Goal: Information Seeking & Learning: Learn about a topic

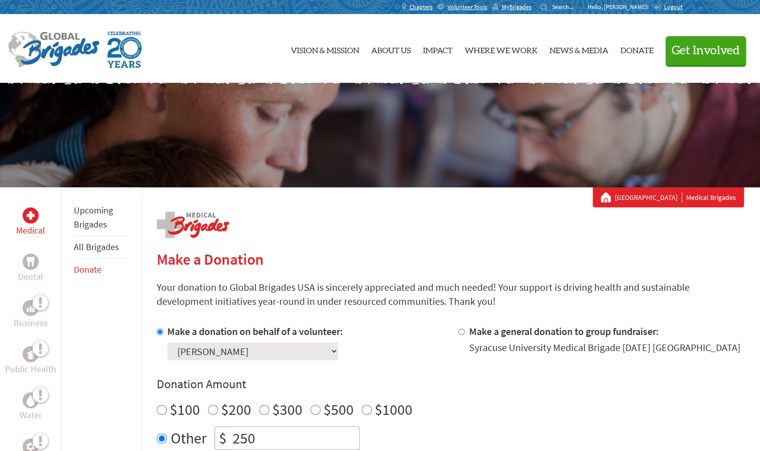
click at [445, 301] on p "Your donation to Global Brigades USA is sincerely appreciated and much needed! …" at bounding box center [450, 294] width 587 height 28
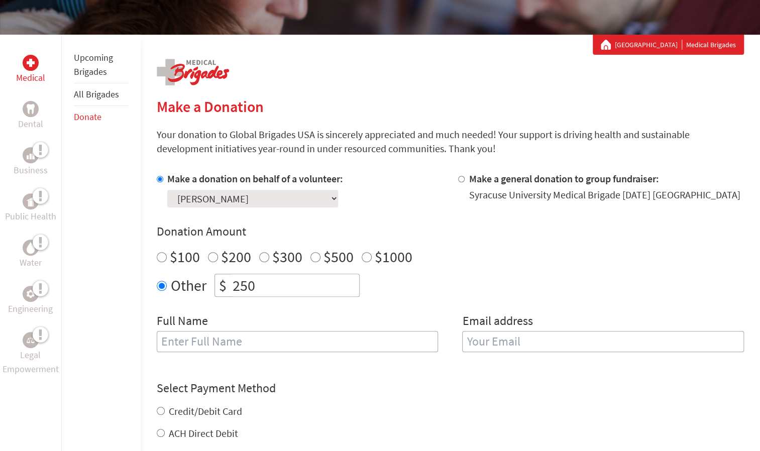
scroll to position [150, 0]
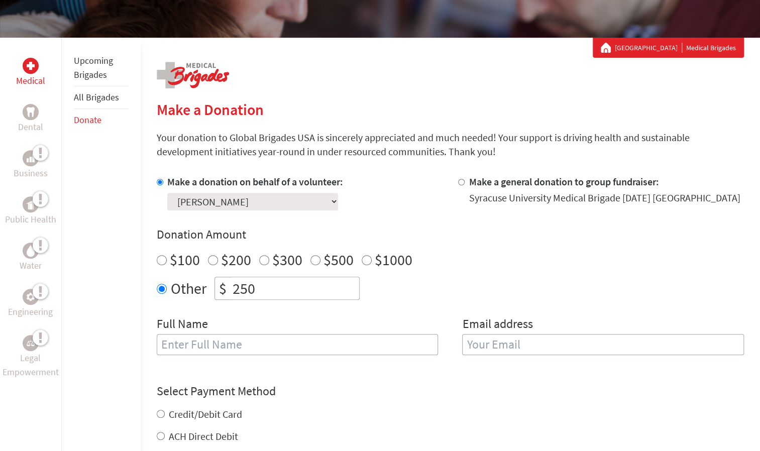
click at [74, 67] on li "Upcoming Brigades" at bounding box center [101, 68] width 55 height 37
click at [89, 69] on link "Upcoming Brigades" at bounding box center [93, 68] width 39 height 26
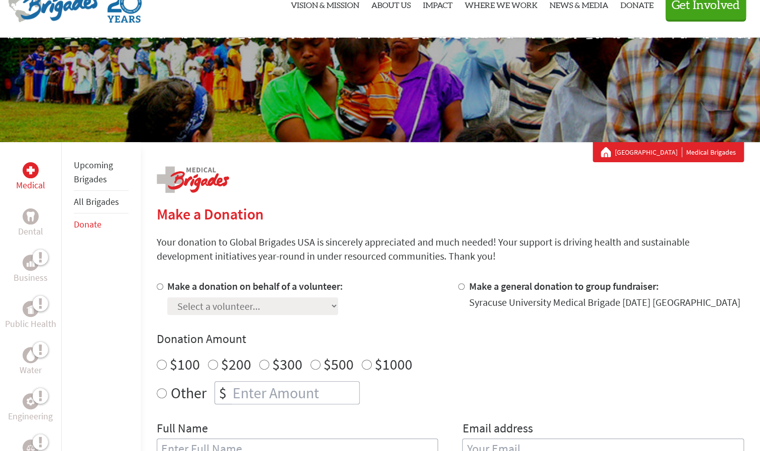
scroll to position [43, 0]
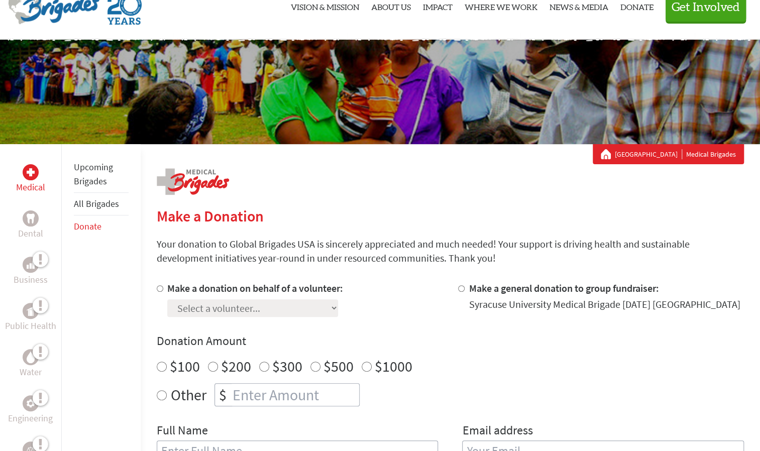
click at [96, 203] on link "All Brigades" at bounding box center [96, 204] width 45 height 12
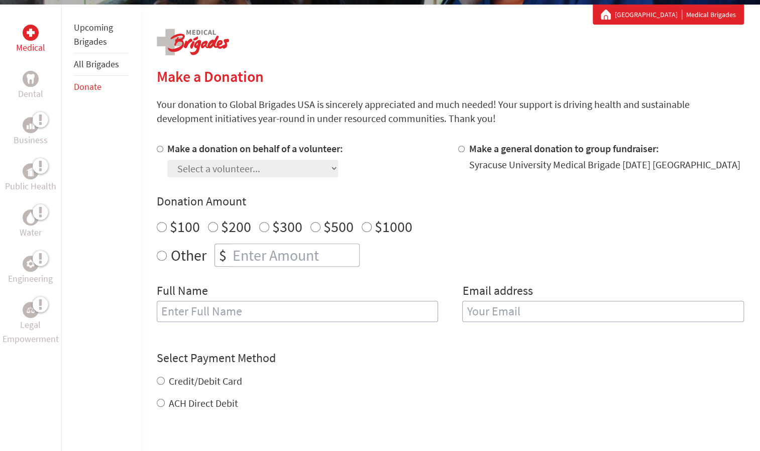
scroll to position [214, 0]
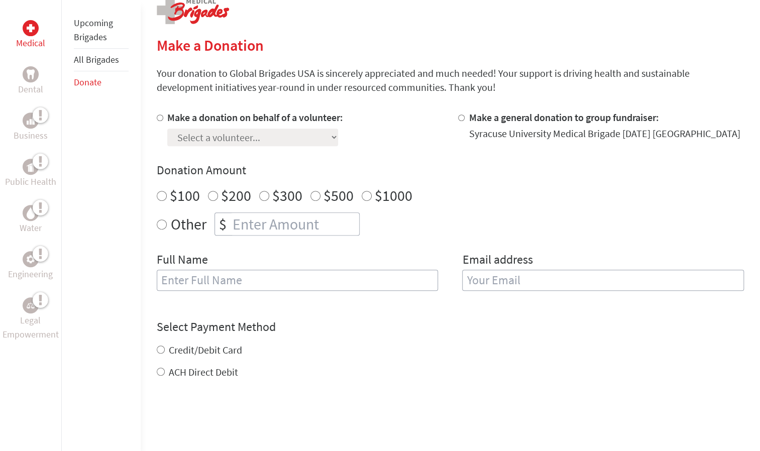
click at [33, 31] on img at bounding box center [31, 28] width 8 height 8
